Goal: Transaction & Acquisition: Purchase product/service

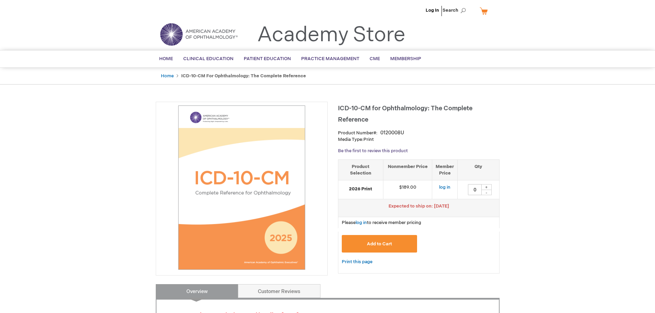
click at [368, 152] on link "Be the first to review this product" at bounding box center [373, 150] width 70 height 5
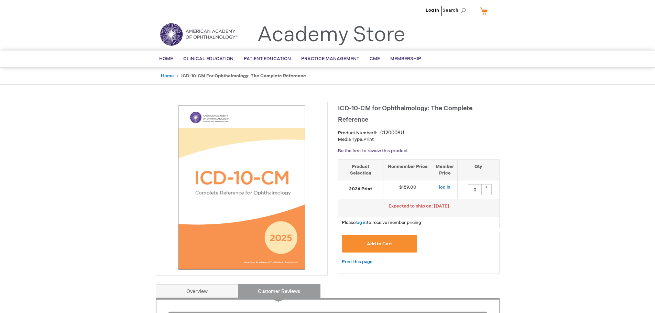
scroll to position [284, 0]
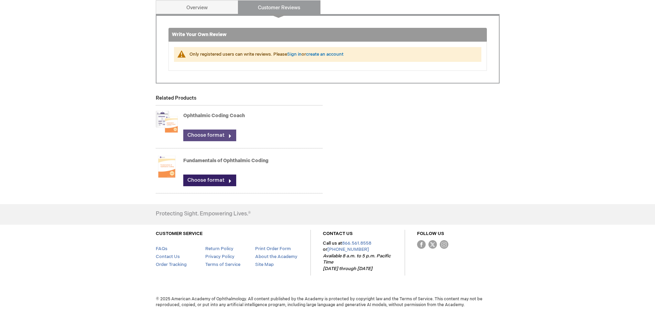
click at [210, 134] on link "Choose format" at bounding box center [209, 136] width 53 height 12
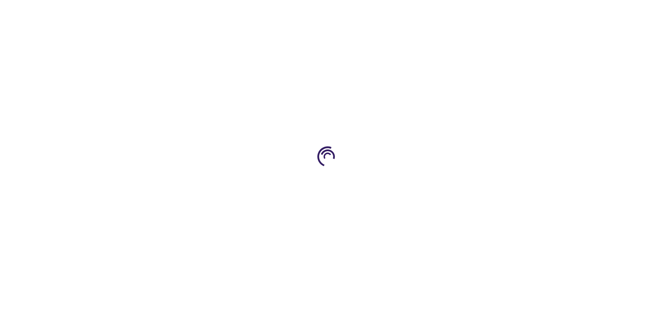
type input "0"
